Goal: Transaction & Acquisition: Purchase product/service

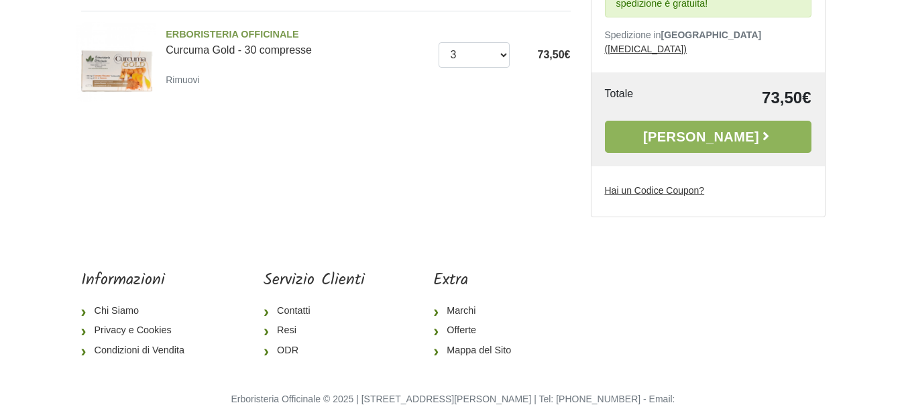
click at [665, 185] on u "Hai un Codice Coupon?" at bounding box center [655, 190] width 100 height 11
click at [0, 0] on input "Hai un Codice Coupon?" at bounding box center [0, 0] width 0 height 0
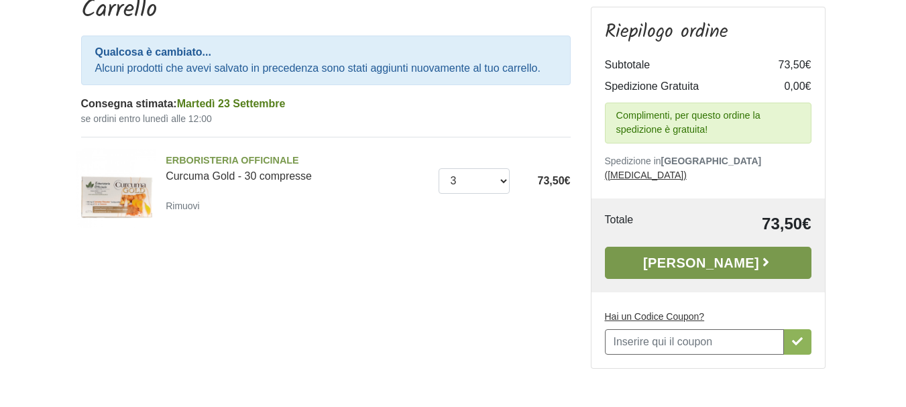
scroll to position [134, 0]
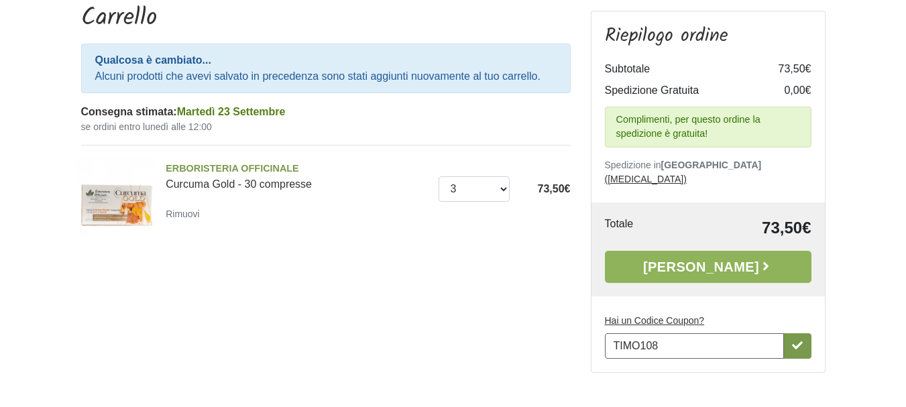
type input "TIMO108"
click at [798, 340] on icon "button" at bounding box center [797, 345] width 11 height 11
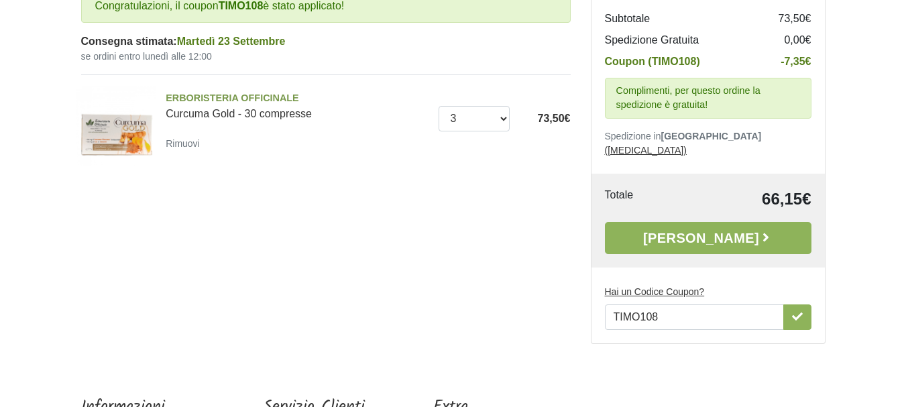
scroll to position [201, 0]
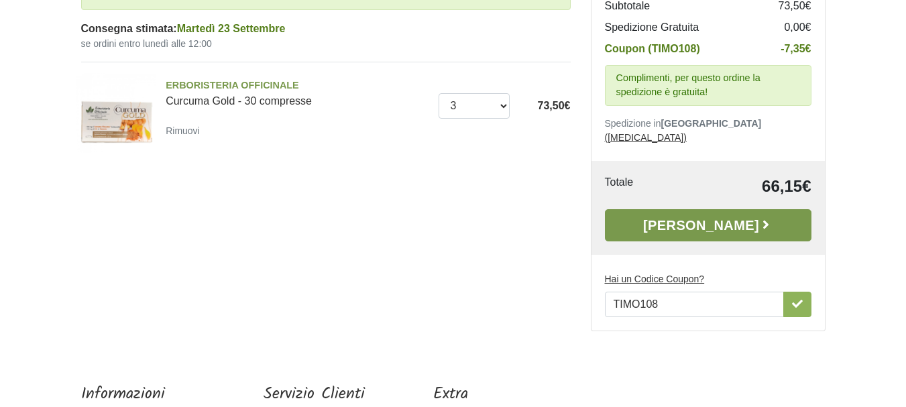
click at [725, 209] on link "[PERSON_NAME]" at bounding box center [708, 225] width 207 height 32
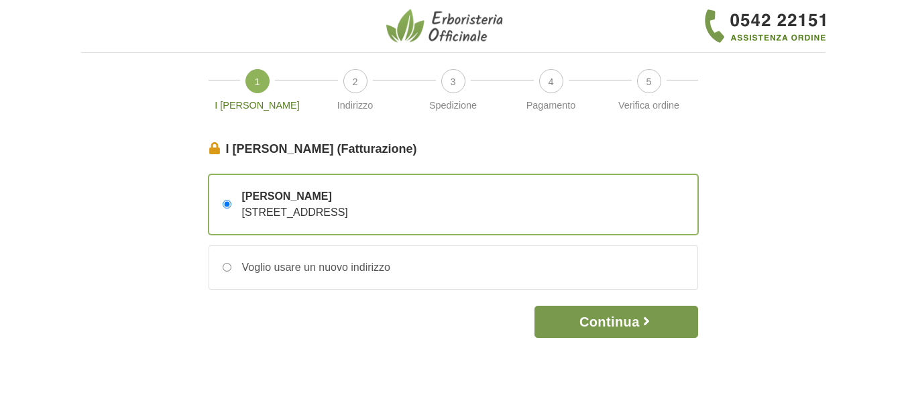
click at [620, 324] on button "Continua" at bounding box center [615, 322] width 163 height 32
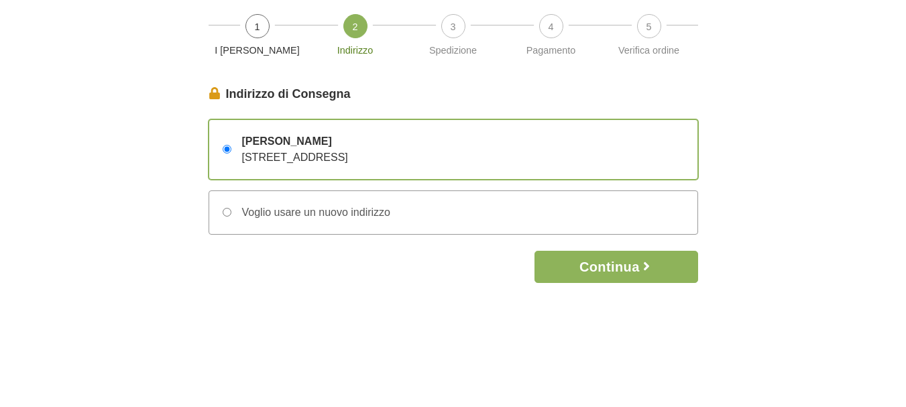
scroll to position [25, 0]
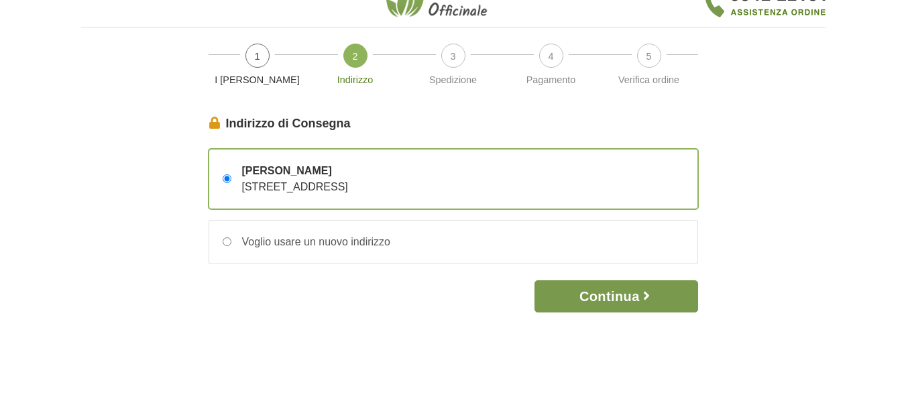
click at [622, 302] on button "Continua" at bounding box center [615, 296] width 163 height 32
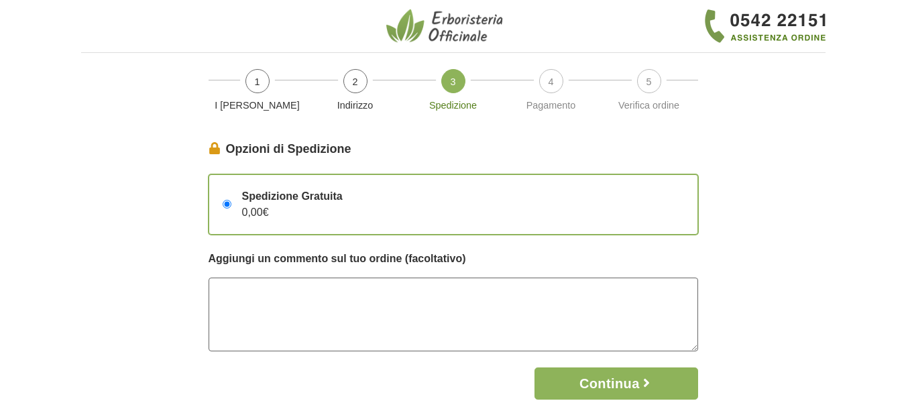
click at [227, 291] on textarea at bounding box center [454, 315] width 490 height 74
drag, startPoint x: 331, startPoint y: 292, endPoint x: 338, endPoint y: 292, distance: 7.4
click at [338, 292] on textarea "RECAPITARE PRESSO 46^ BRIGATA AEREA AEROPORTO MILITARE." at bounding box center [454, 315] width 490 height 74
click at [542, 288] on textarea "RECAPITARE PRESSO 46ª BRIGATA AEREA AEROPORTO MILITARE." at bounding box center [454, 315] width 490 height 74
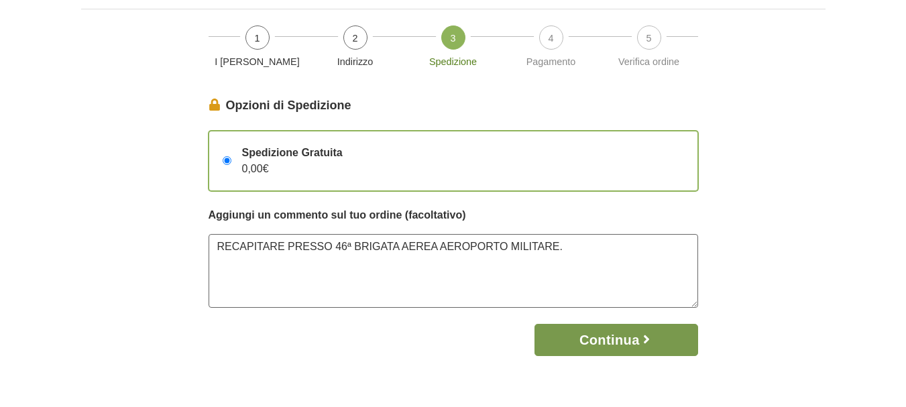
scroll to position [67, 0]
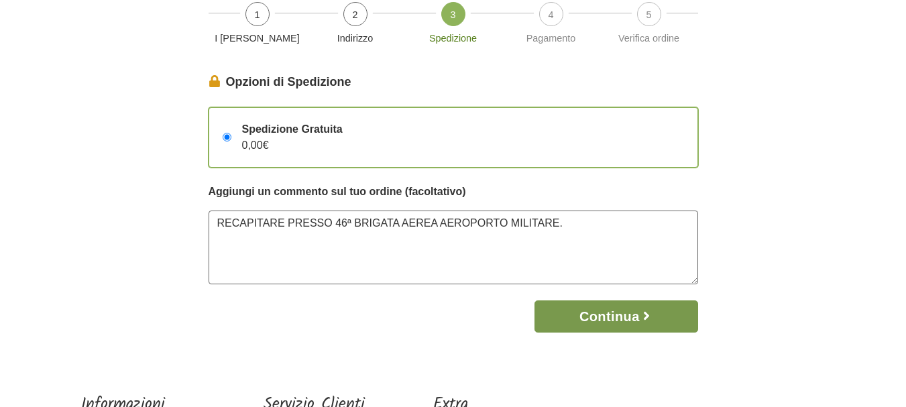
type textarea "RECAPITARE PRESSO 46ª BRIGATA AEREA AEROPORTO MILITARE."
click at [618, 315] on button "Continua" at bounding box center [615, 316] width 163 height 32
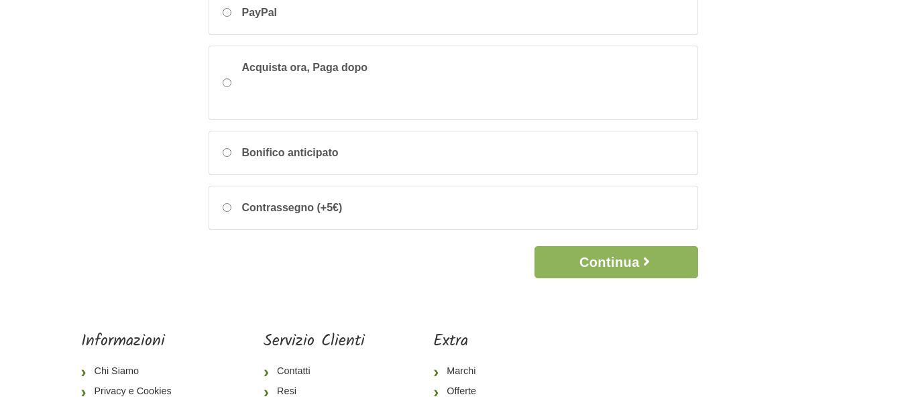
scroll to position [268, 0]
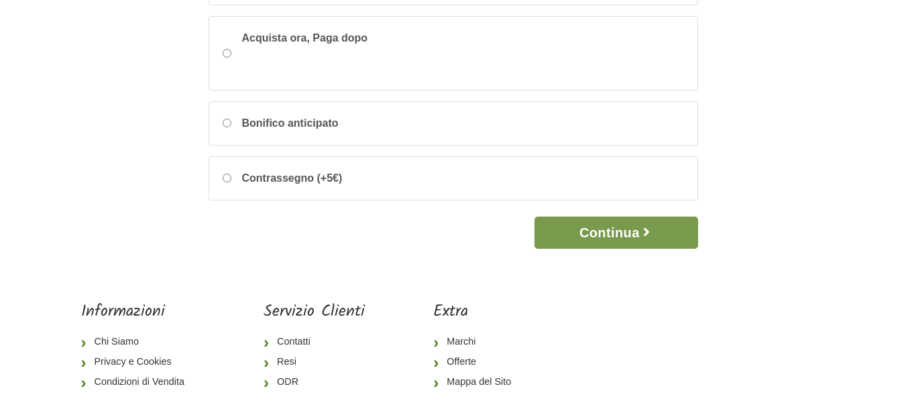
click at [622, 228] on button "Continua" at bounding box center [615, 233] width 163 height 32
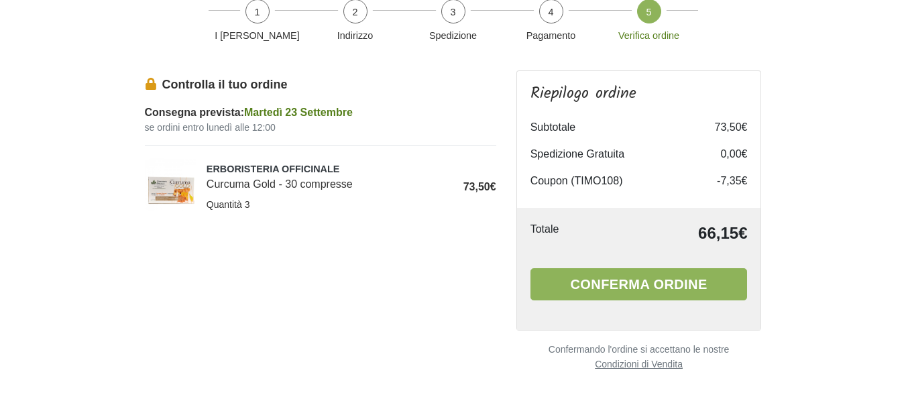
scroll to position [59, 0]
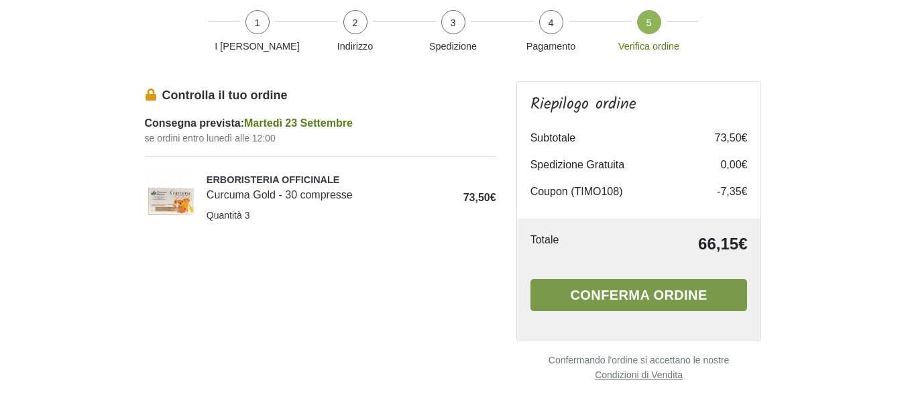
click at [657, 290] on button "Conferma ordine" at bounding box center [638, 295] width 217 height 32
